Goal: Information Seeking & Learning: Learn about a topic

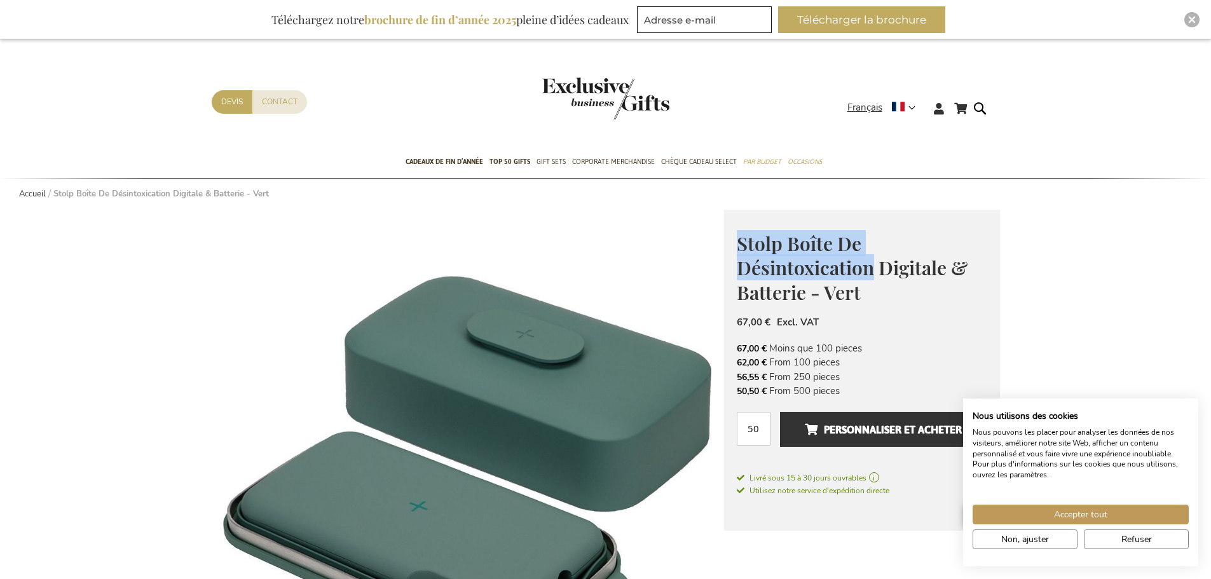
drag, startPoint x: 735, startPoint y: 246, endPoint x: 871, endPoint y: 266, distance: 137.4
click at [871, 266] on div "Stolp Boîte De Désintoxication Digitale & Batterie - Vert Stolp is a Belgian br…" at bounding box center [862, 371] width 276 height 322
copy span "Stolp Boîte De Désintoxication"
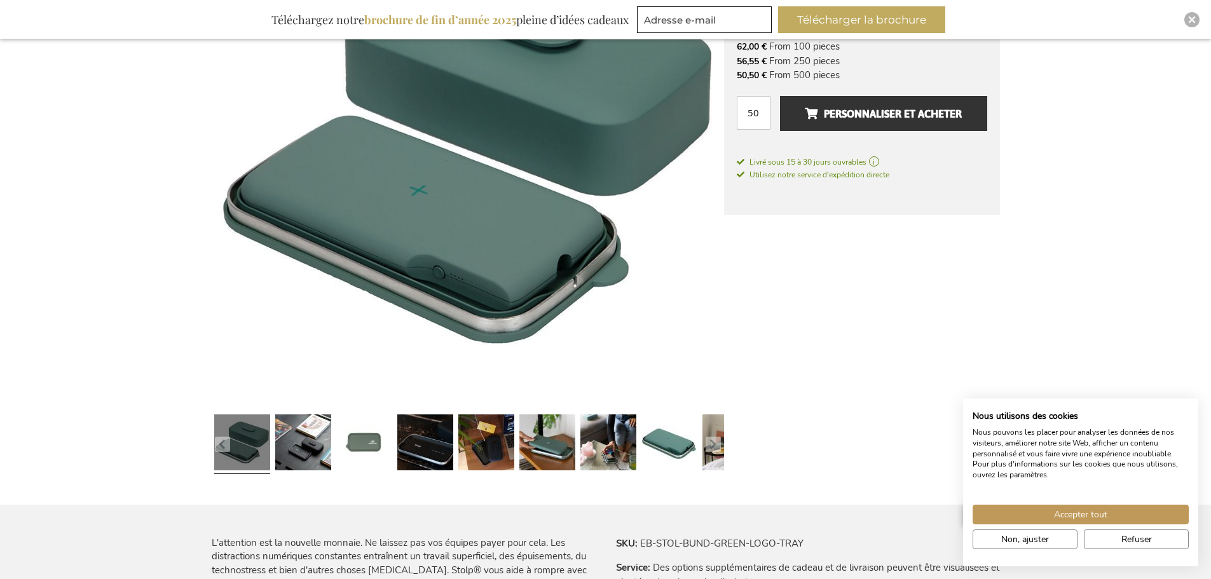
scroll to position [381, 0]
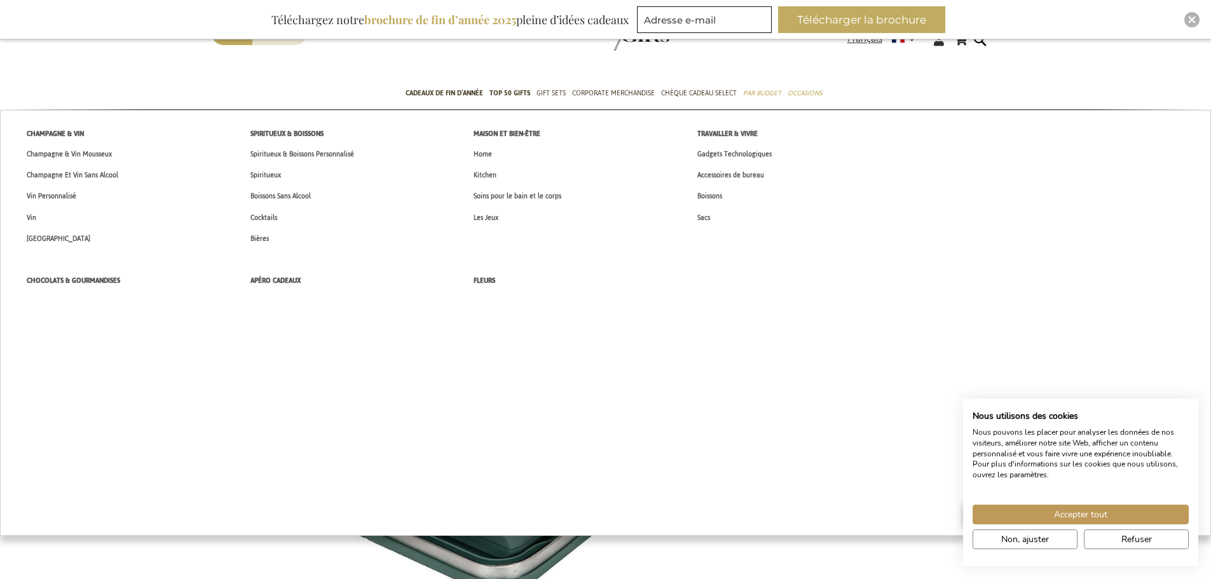
scroll to position [127, 0]
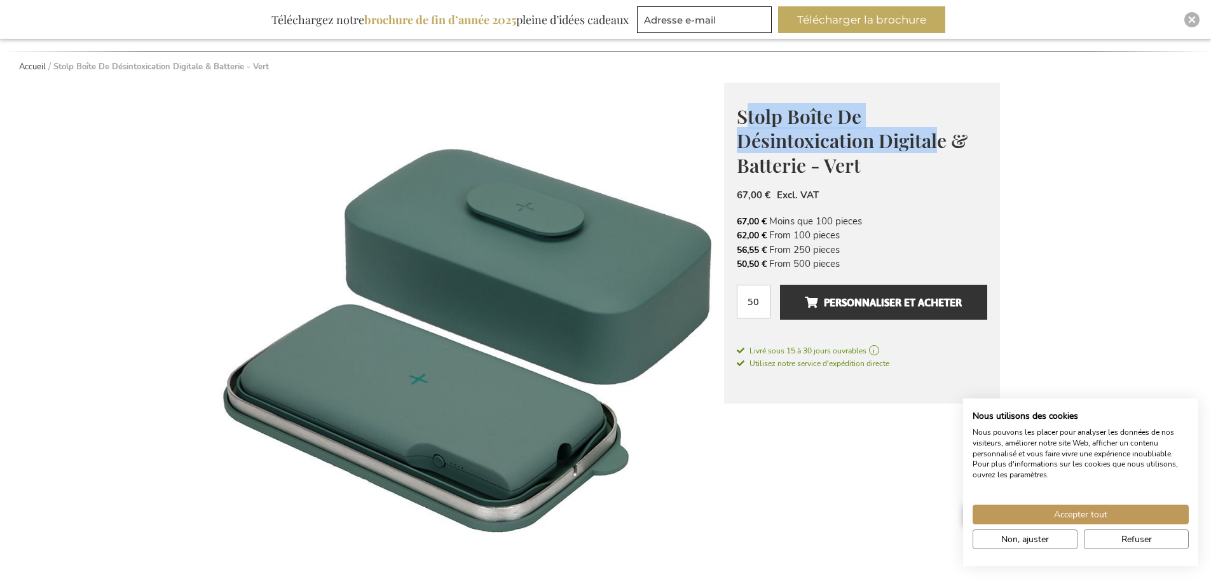
drag, startPoint x: 750, startPoint y: 119, endPoint x: 885, endPoint y: 233, distance: 177.2
click at [935, 140] on span "Stolp Boîte De Désintoxication Digitale & Batterie - Vert" at bounding box center [851, 141] width 231 height 74
click at [770, 145] on span "Stolp Boîte De Désintoxication Digitale & Batterie - Vert" at bounding box center [851, 141] width 231 height 74
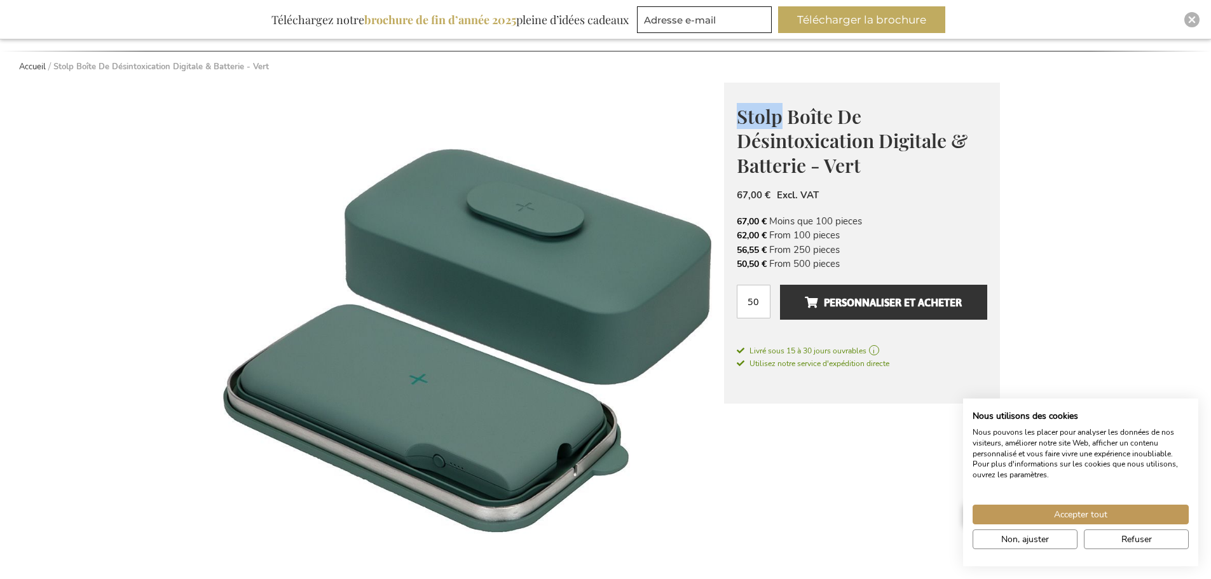
drag, startPoint x: 780, startPoint y: 118, endPoint x: 740, endPoint y: 118, distance: 40.7
click at [740, 118] on span "Stolp Boîte De Désintoxication Digitale & Batterie - Vert" at bounding box center [851, 141] width 231 height 74
